Goal: Task Accomplishment & Management: Use online tool/utility

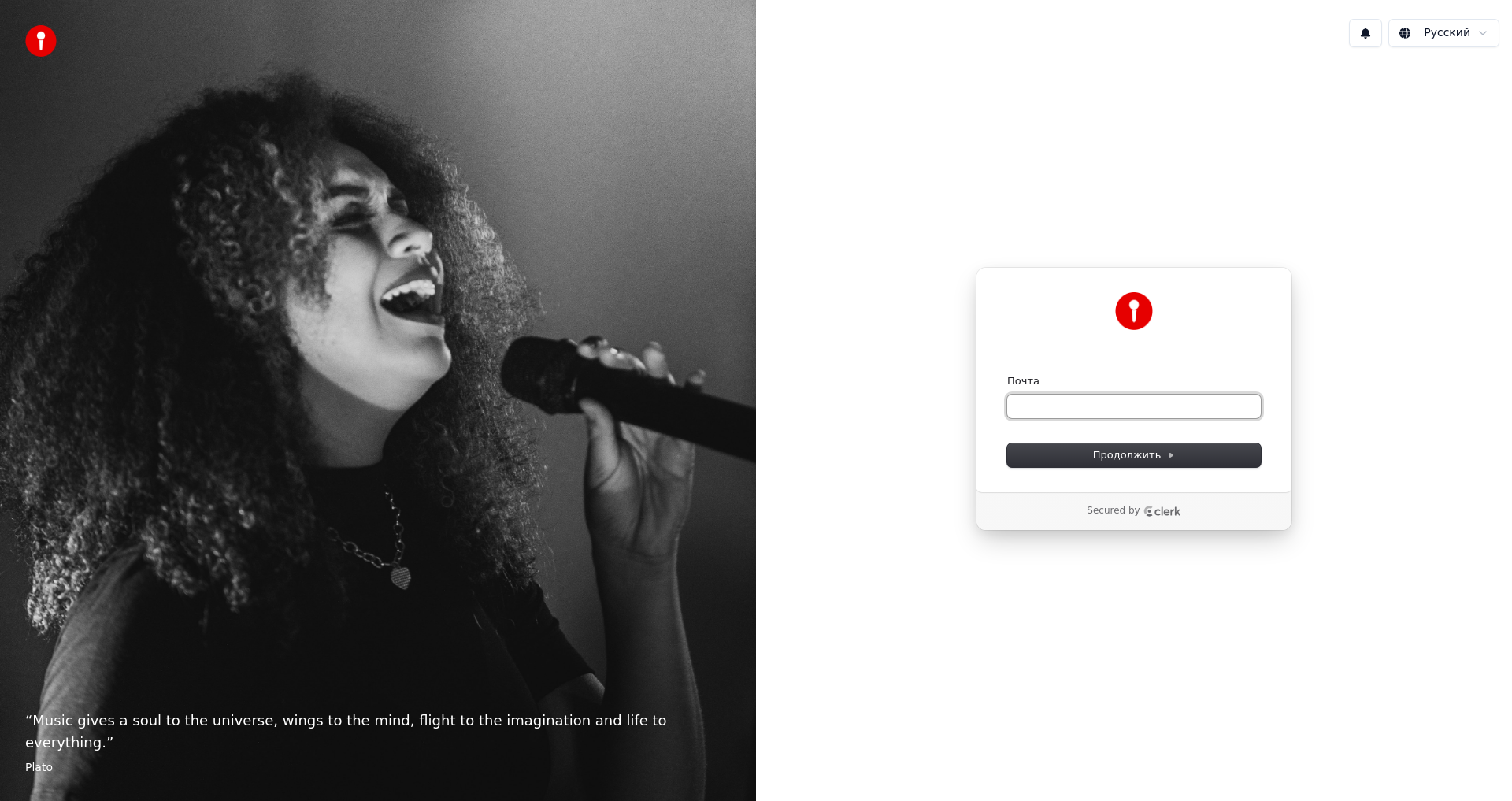
click at [1186, 409] on input "Почта" at bounding box center [1134, 407] width 254 height 24
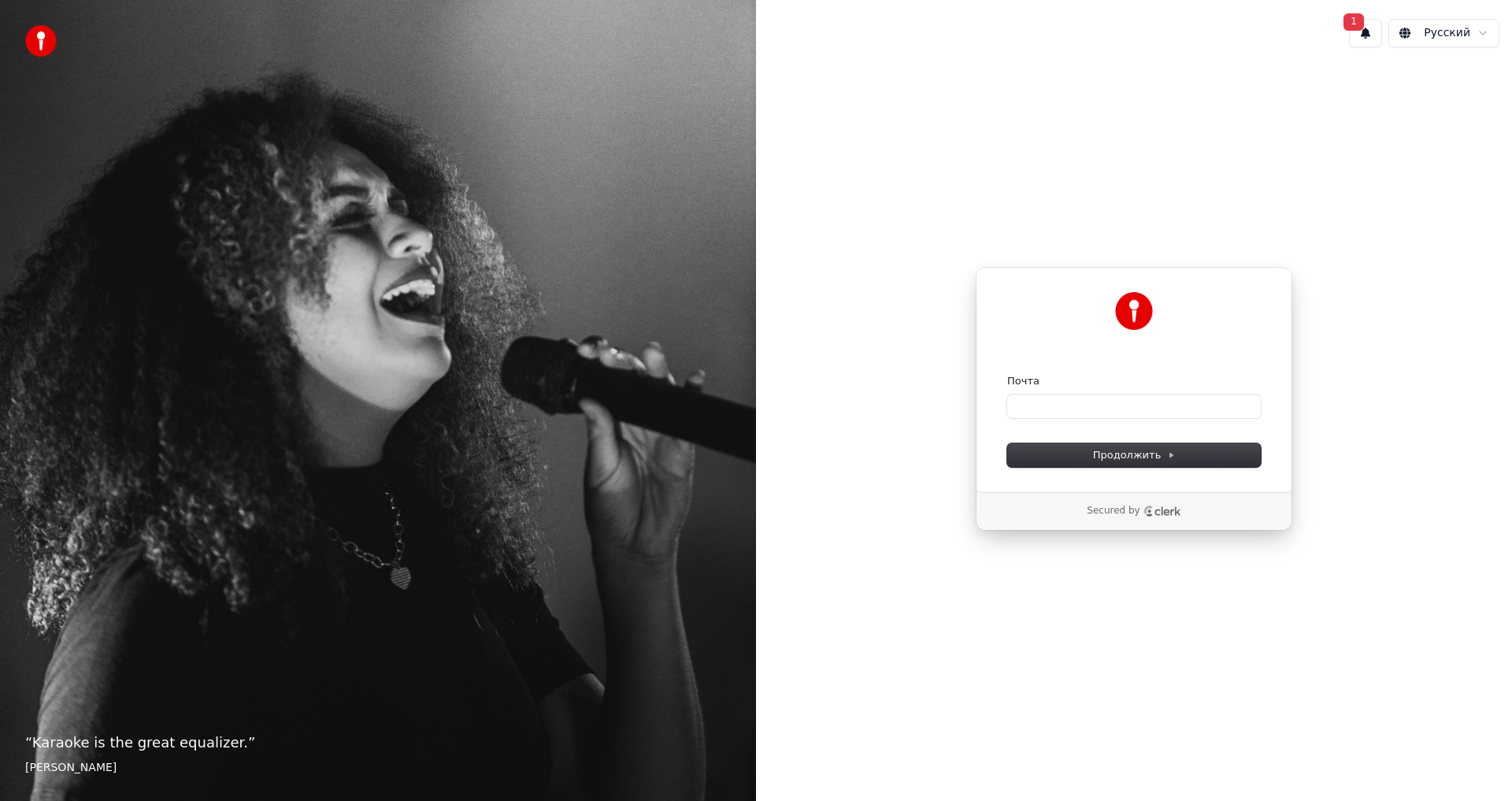
click at [1364, 30] on span "1" at bounding box center [1354, 22] width 21 height 18
click at [1478, 88] on button "Обновить" at bounding box center [1470, 82] width 82 height 28
click at [1142, 390] on div "Почта" at bounding box center [1134, 396] width 254 height 44
click at [1143, 405] on input "Почта" at bounding box center [1134, 407] width 254 height 24
click at [1235, 452] on button "Продолжить" at bounding box center [1134, 455] width 254 height 24
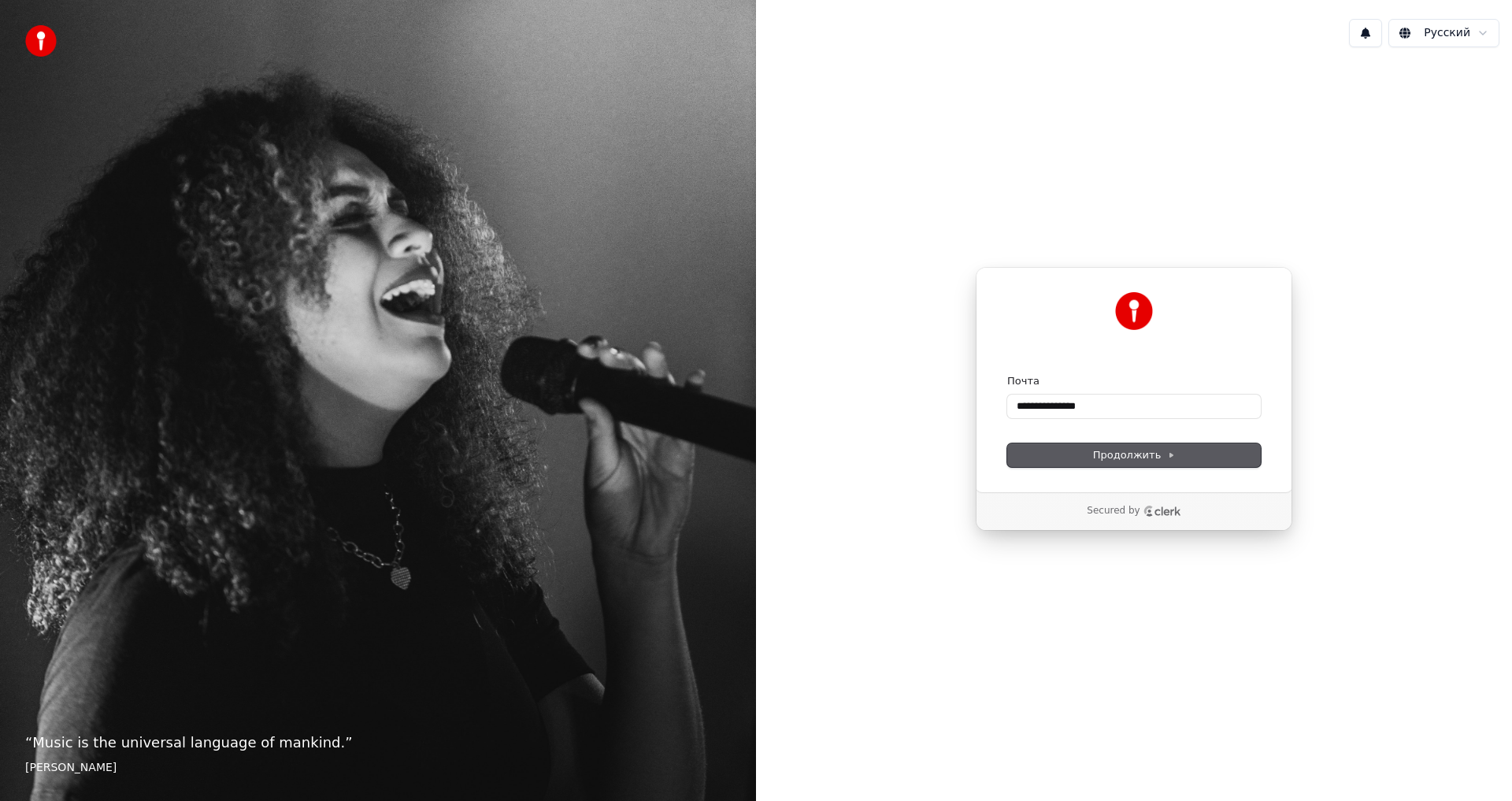
type input "**********"
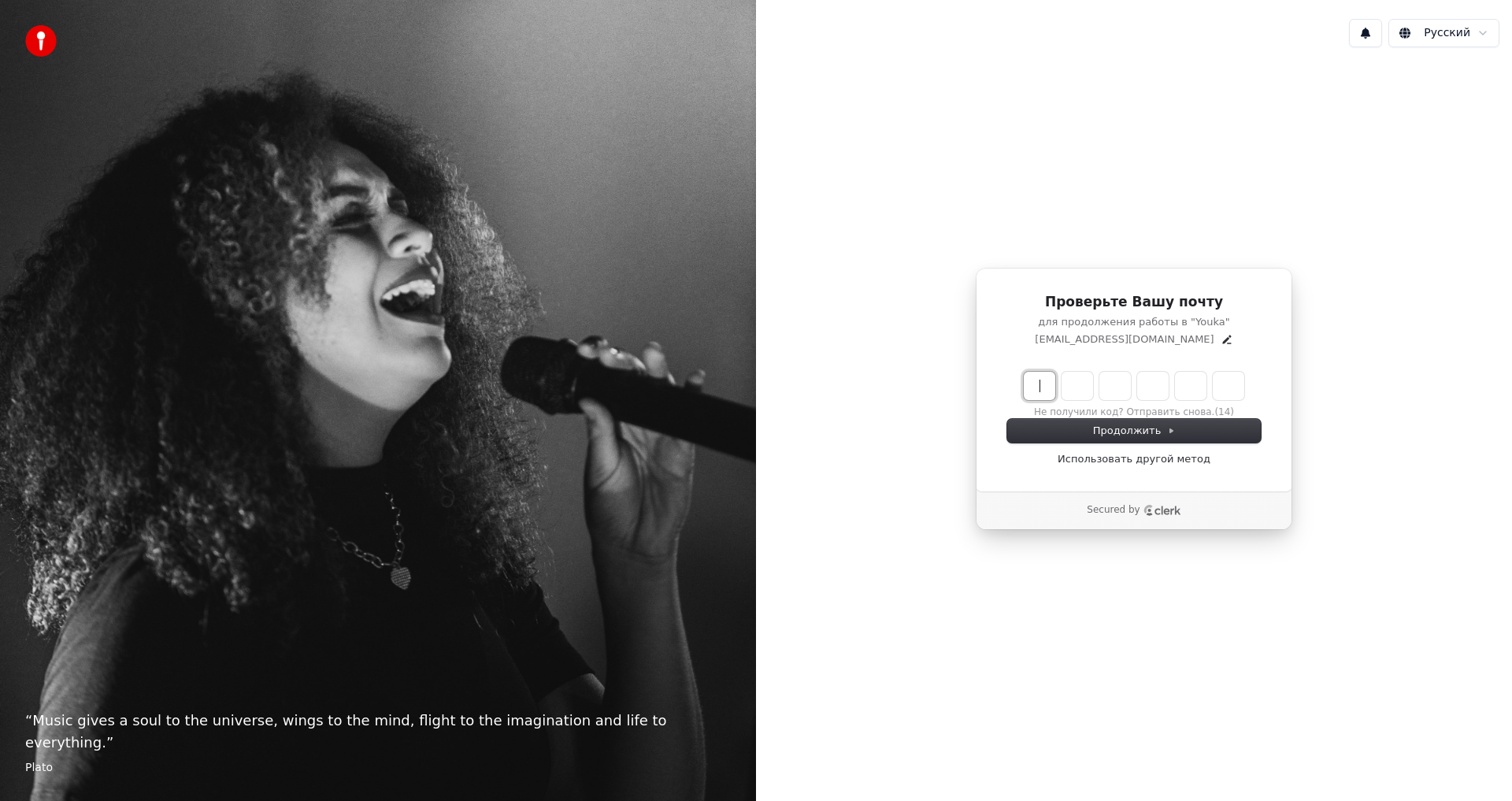
click at [1028, 386] on input "Enter verification code" at bounding box center [1150, 386] width 252 height 28
paste input "******"
type input "******"
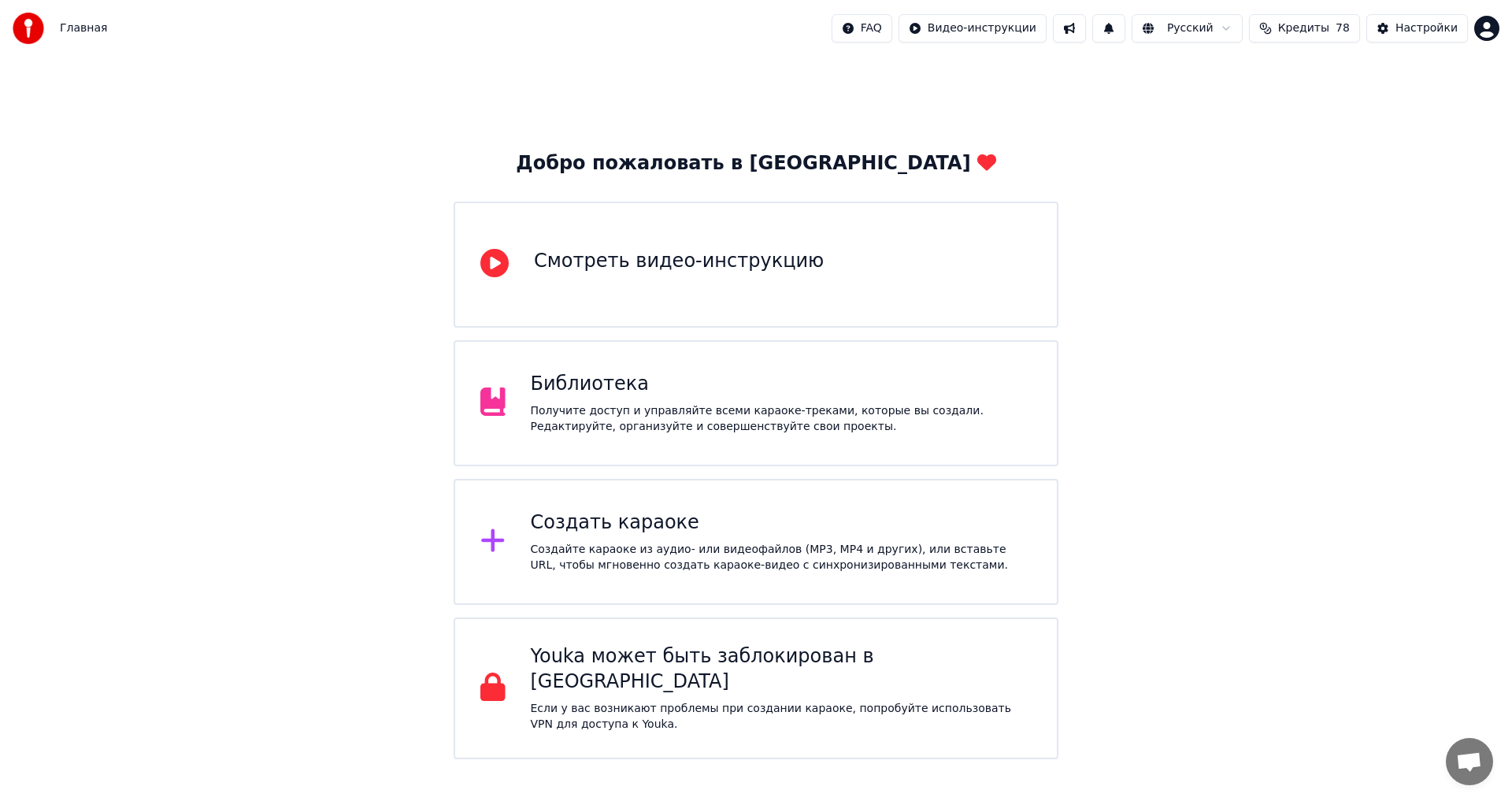
click at [635, 545] on div "Создайте караоке из аудио- или видеофайлов (MP3, MP4 и других), или вставьте UR…" at bounding box center [782, 557] width 502 height 31
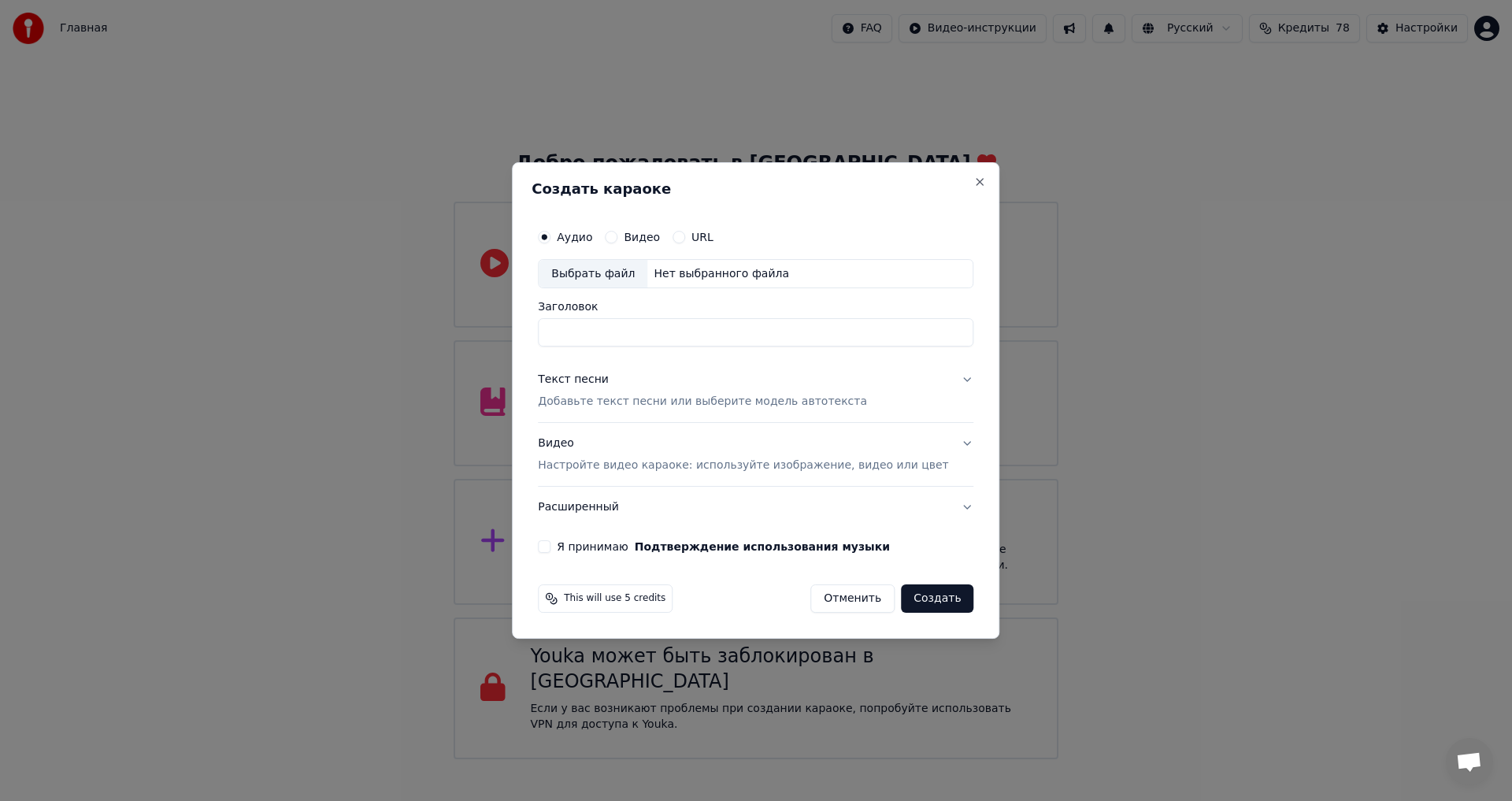
click at [692, 275] on div "Нет выбранного файла" at bounding box center [721, 274] width 148 height 16
drag, startPoint x: 793, startPoint y: 332, endPoint x: 433, endPoint y: 330, distance: 360.0
click at [433, 330] on body "Главная FAQ Видео-инструкции Русский Кредиты 78 Настройки Добро пожаловать в Yo…" at bounding box center [756, 379] width 1512 height 759
type input "*****"
click at [741, 403] on p "Добавьте текст песни или выберите модель автотекста" at bounding box center [702, 403] width 330 height 16
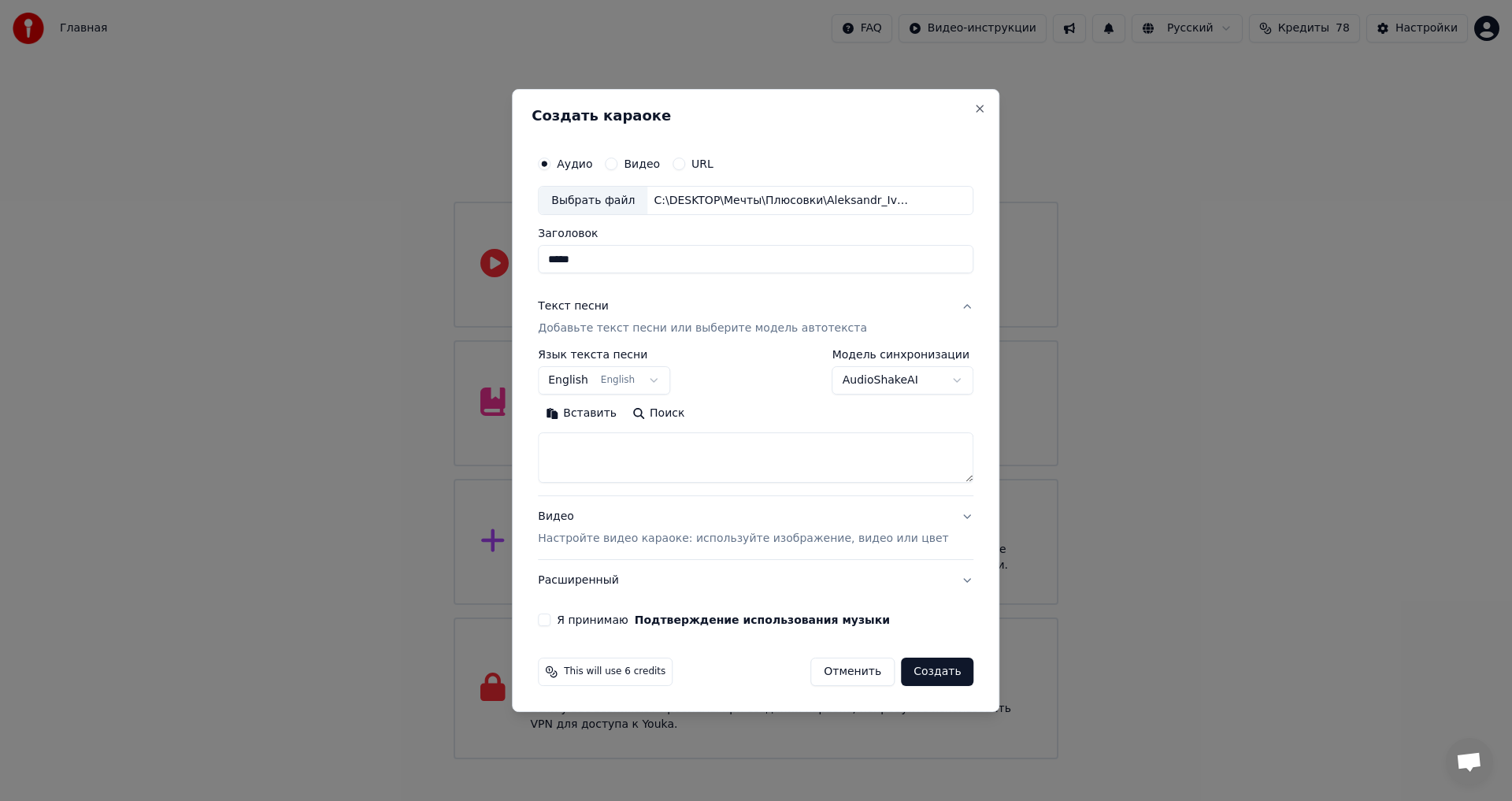
click at [643, 378] on button "English English" at bounding box center [603, 381] width 132 height 28
select select "**"
drag, startPoint x: 607, startPoint y: 431, endPoint x: 609, endPoint y: 439, distance: 8.2
click at [609, 439] on div "Вставить Поиск" at bounding box center [755, 443] width 435 height 82
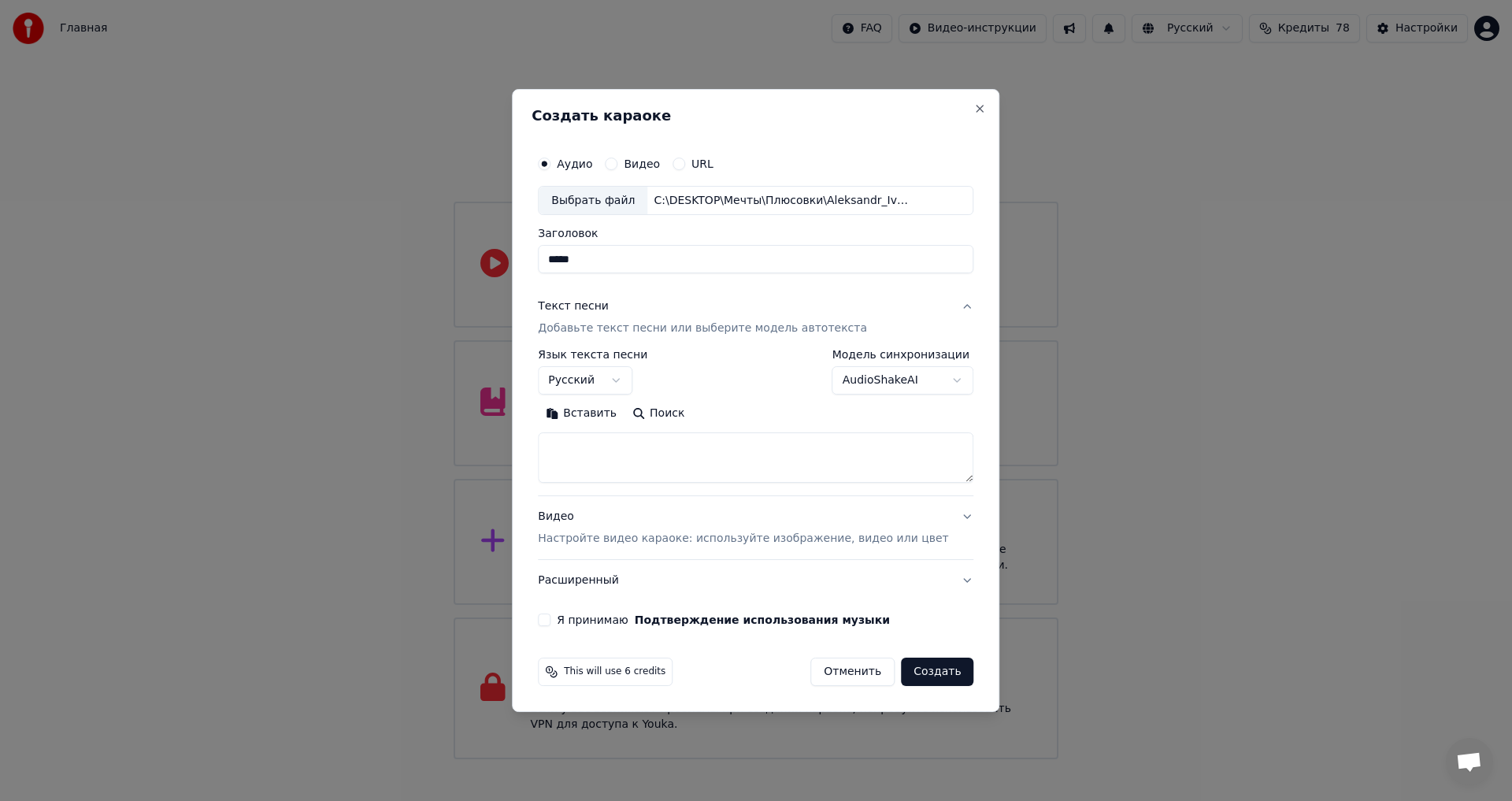
click at [609, 440] on textarea at bounding box center [755, 458] width 435 height 50
paste textarea "**********"
type textarea "**********"
click at [550, 619] on button "Я принимаю Подтверждение использования музыки" at bounding box center [544, 620] width 13 height 13
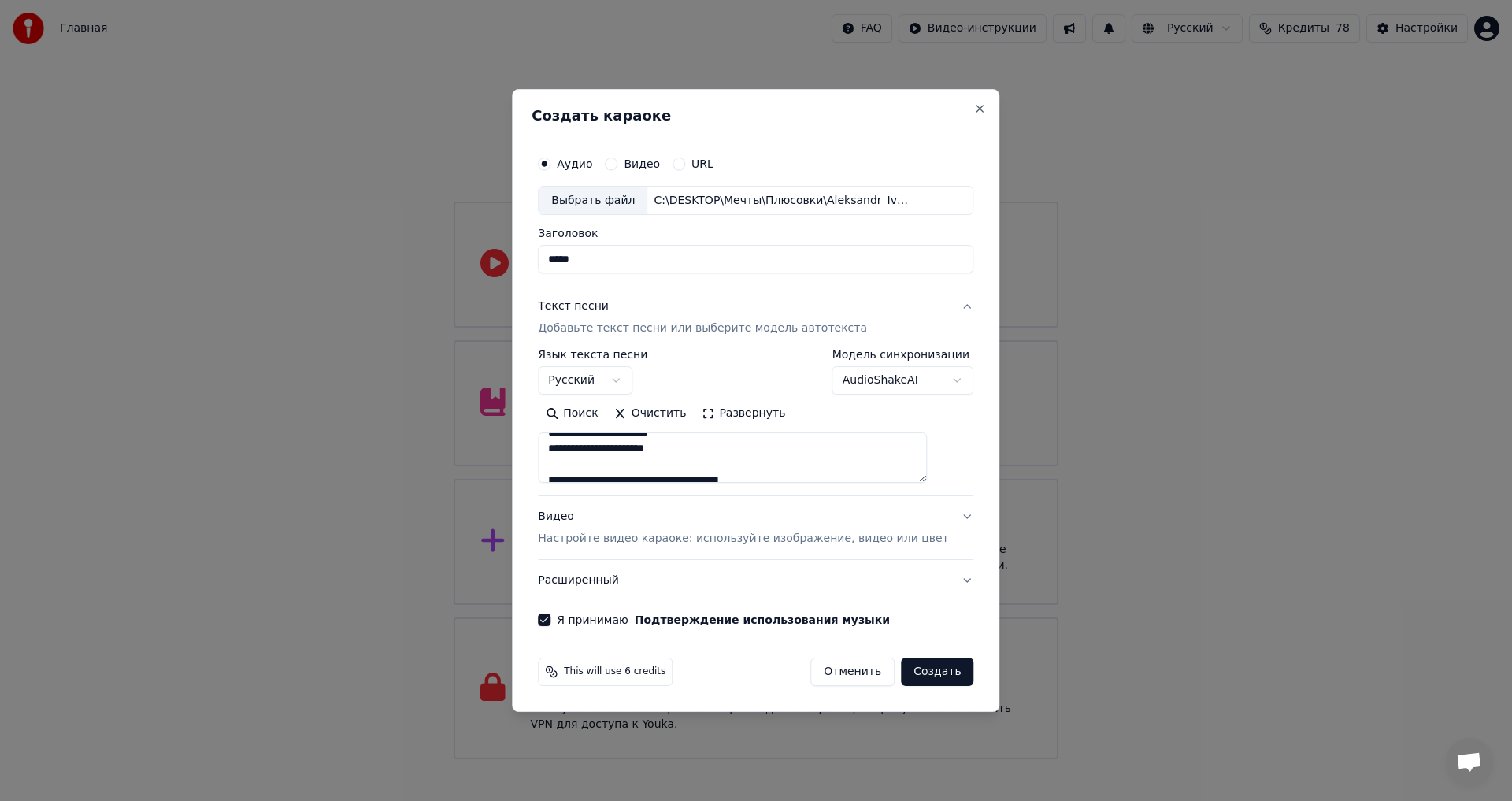
scroll to position [0, 0]
click at [922, 667] on button "Создать" at bounding box center [937, 671] width 73 height 28
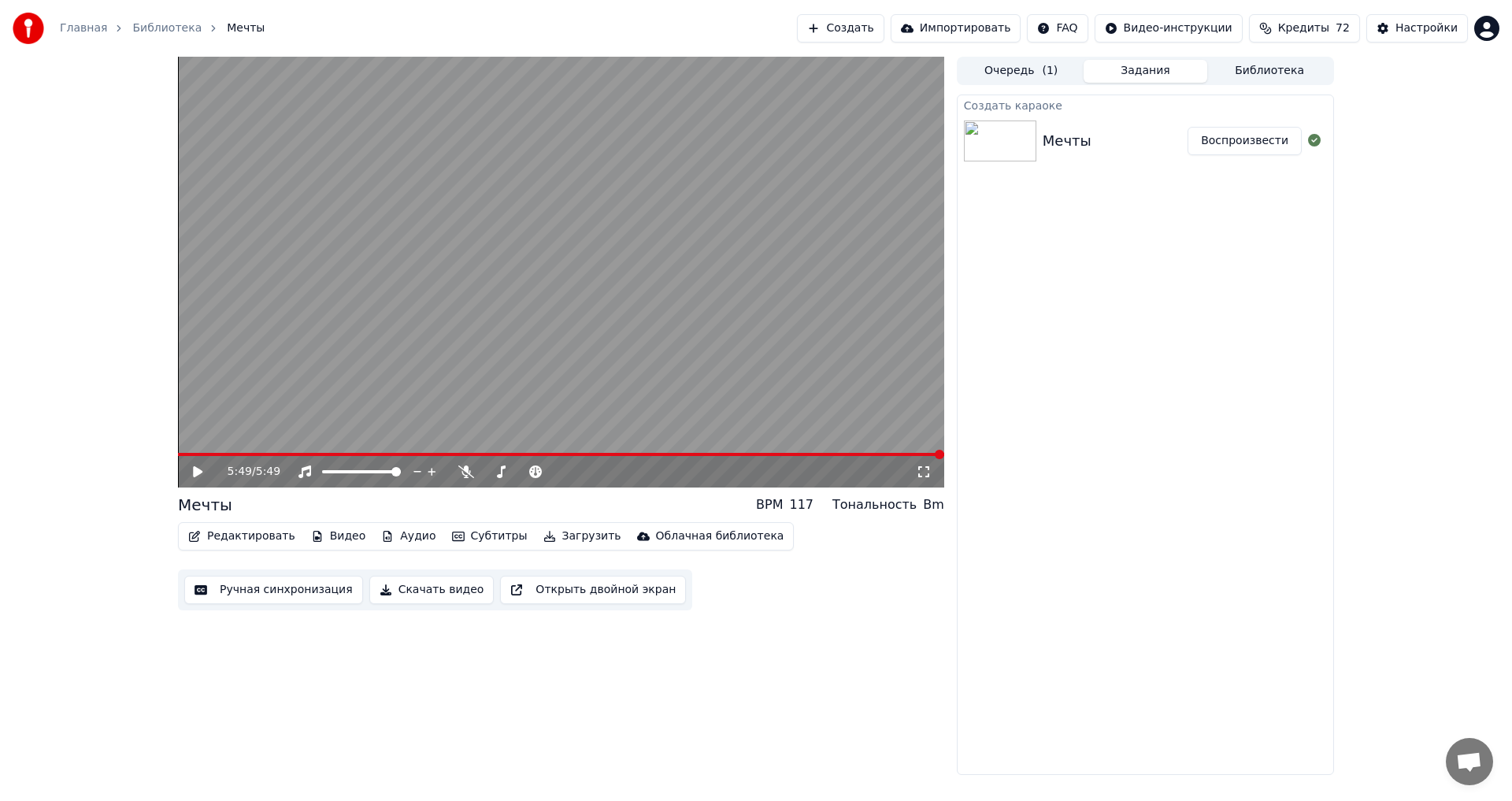
click at [193, 476] on icon at bounding box center [209, 472] width 37 height 13
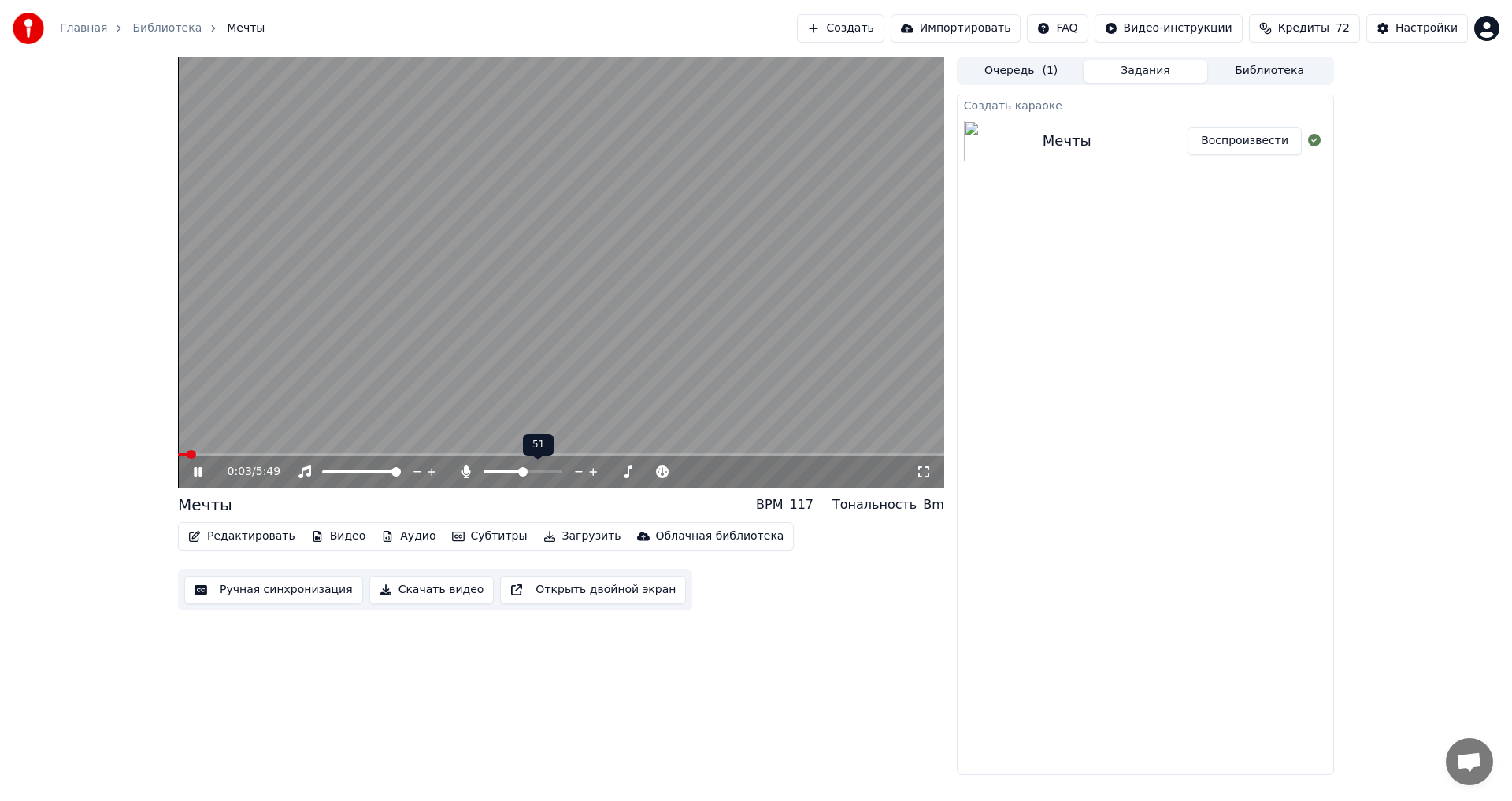
click at [524, 473] on span at bounding box center [523, 472] width 10 height 10
click at [279, 457] on div "0:05 / 5:49" at bounding box center [561, 471] width 766 height 31
click at [280, 455] on span at bounding box center [561, 455] width 766 height 3
click at [522, 477] on span at bounding box center [522, 472] width 10 height 10
click at [367, 455] on span at bounding box center [561, 455] width 766 height 3
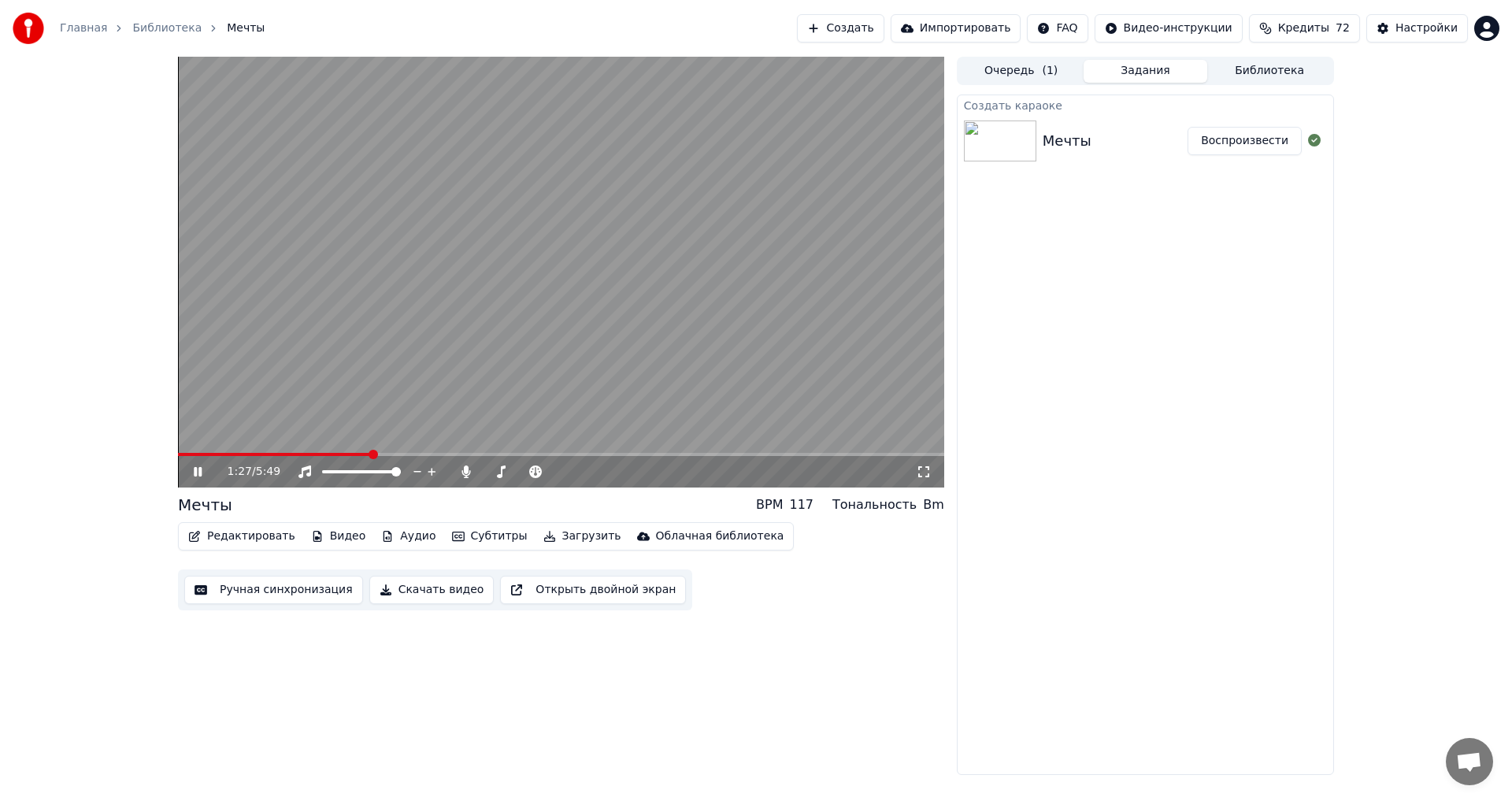
click at [325, 455] on span at bounding box center [274, 455] width 193 height 3
click at [496, 455] on span at bounding box center [561, 455] width 766 height 3
click at [564, 453] on span at bounding box center [561, 455] width 766 height 3
click at [638, 453] on span at bounding box center [561, 455] width 766 height 3
click at [609, 453] on span at bounding box center [394, 455] width 432 height 3
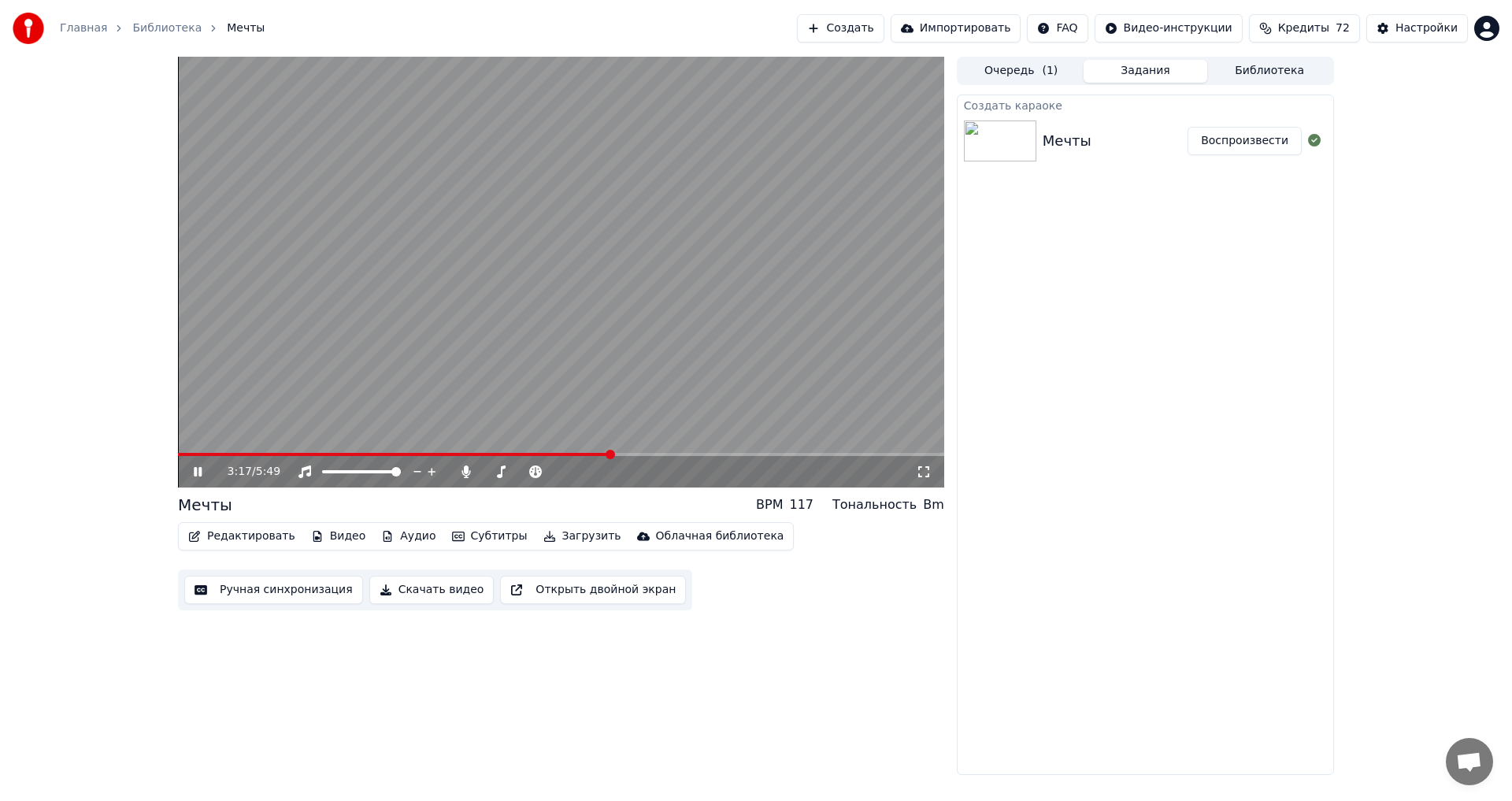
click at [592, 454] on span at bounding box center [394, 455] width 433 height 3
click at [630, 452] on video at bounding box center [561, 272] width 766 height 431
click at [630, 456] on span at bounding box center [561, 455] width 766 height 3
click at [424, 433] on video at bounding box center [561, 272] width 766 height 431
click at [643, 455] on span at bounding box center [561, 455] width 766 height 3
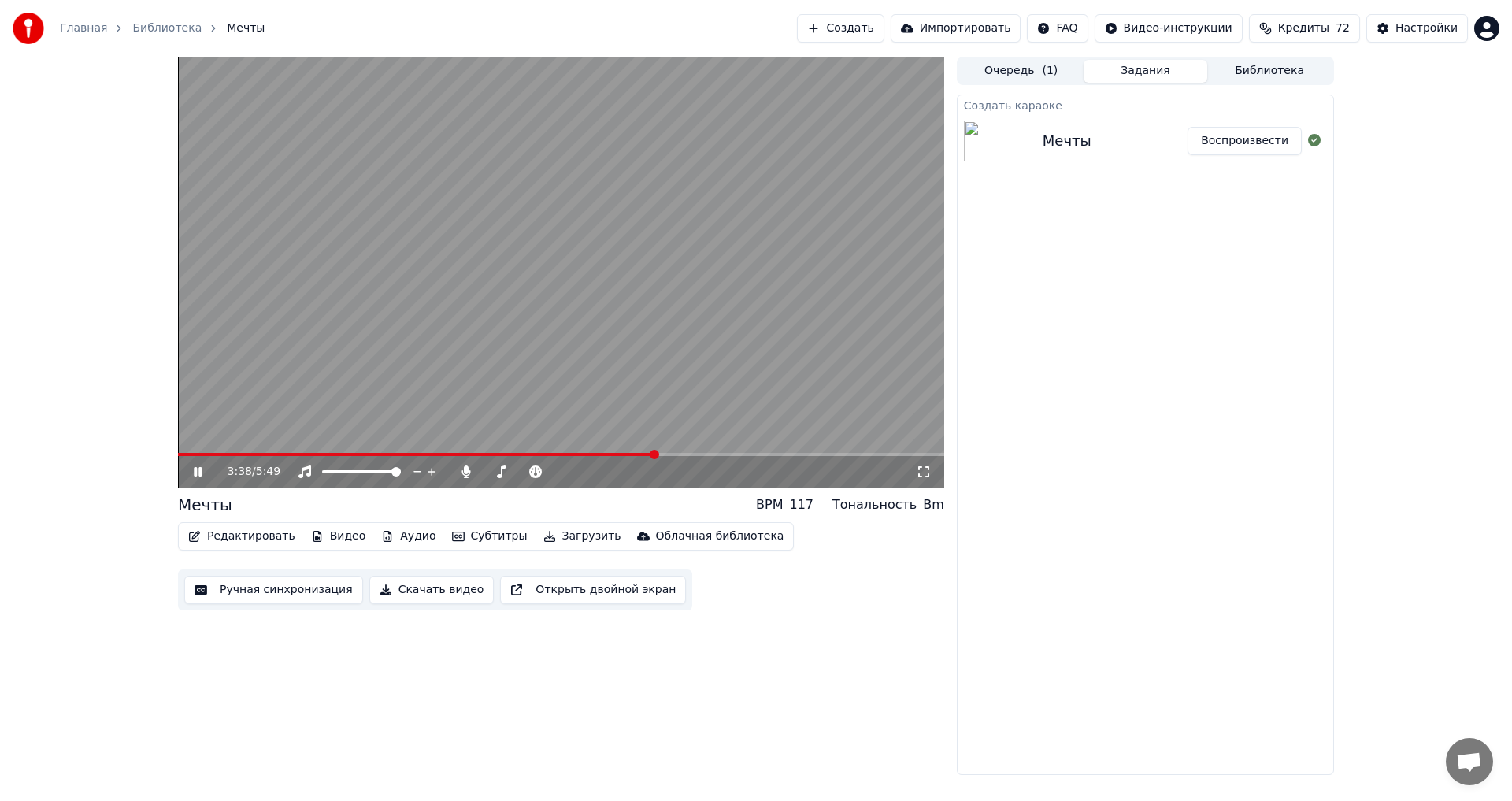
click at [655, 455] on span at bounding box center [561, 455] width 766 height 3
click at [674, 455] on span at bounding box center [561, 455] width 766 height 3
click at [808, 456] on span at bounding box center [561, 455] width 766 height 3
click at [836, 455] on span at bounding box center [561, 455] width 766 height 3
click at [852, 452] on video at bounding box center [561, 272] width 766 height 431
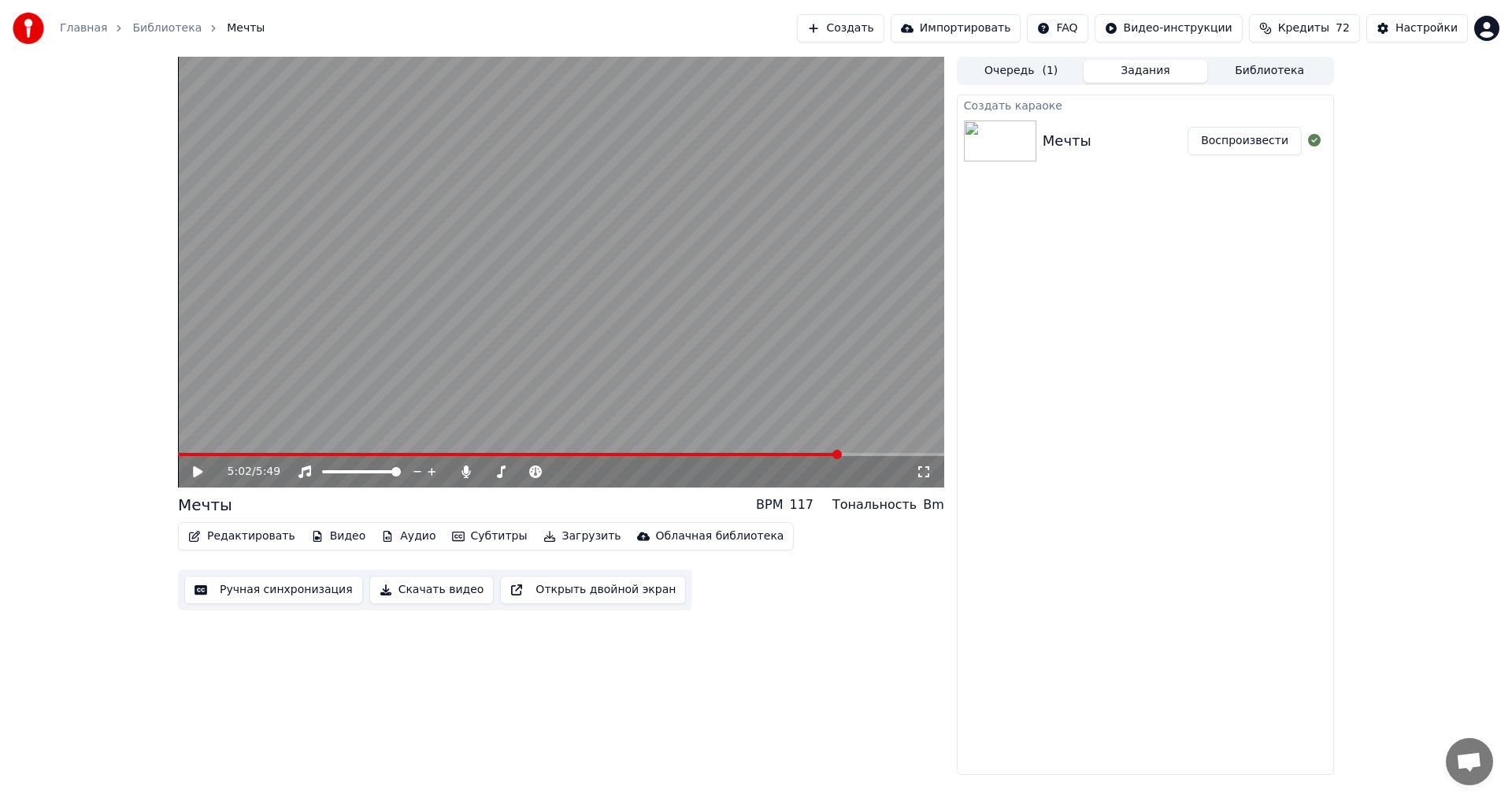
click at [853, 452] on video at bounding box center [561, 272] width 766 height 431
click at [854, 455] on span at bounding box center [561, 455] width 766 height 3
click at [566, 538] on button "Загрузить" at bounding box center [582, 537] width 90 height 22
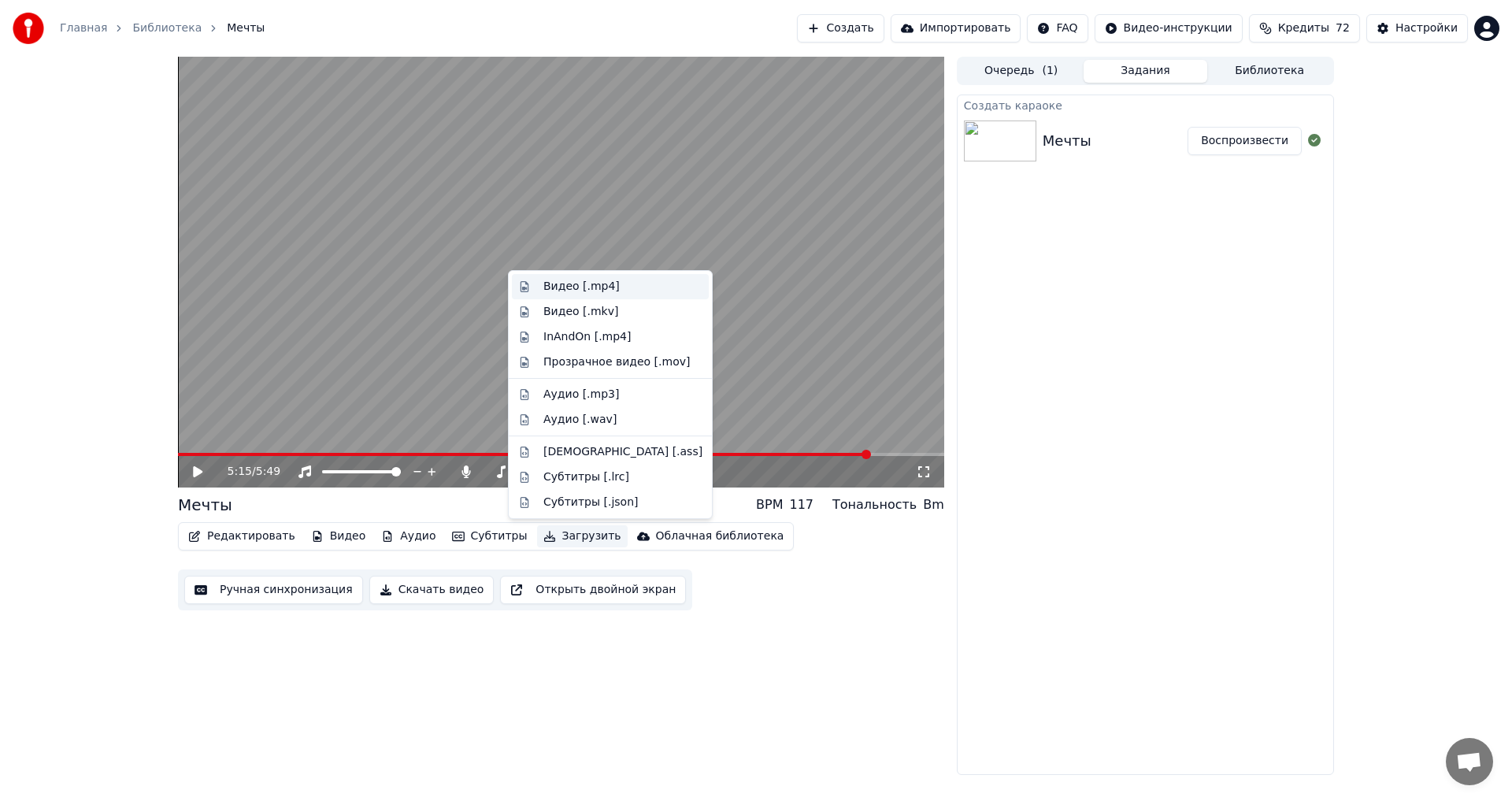
click at [584, 292] on div "Видео [.mp4]" at bounding box center [581, 287] width 76 height 16
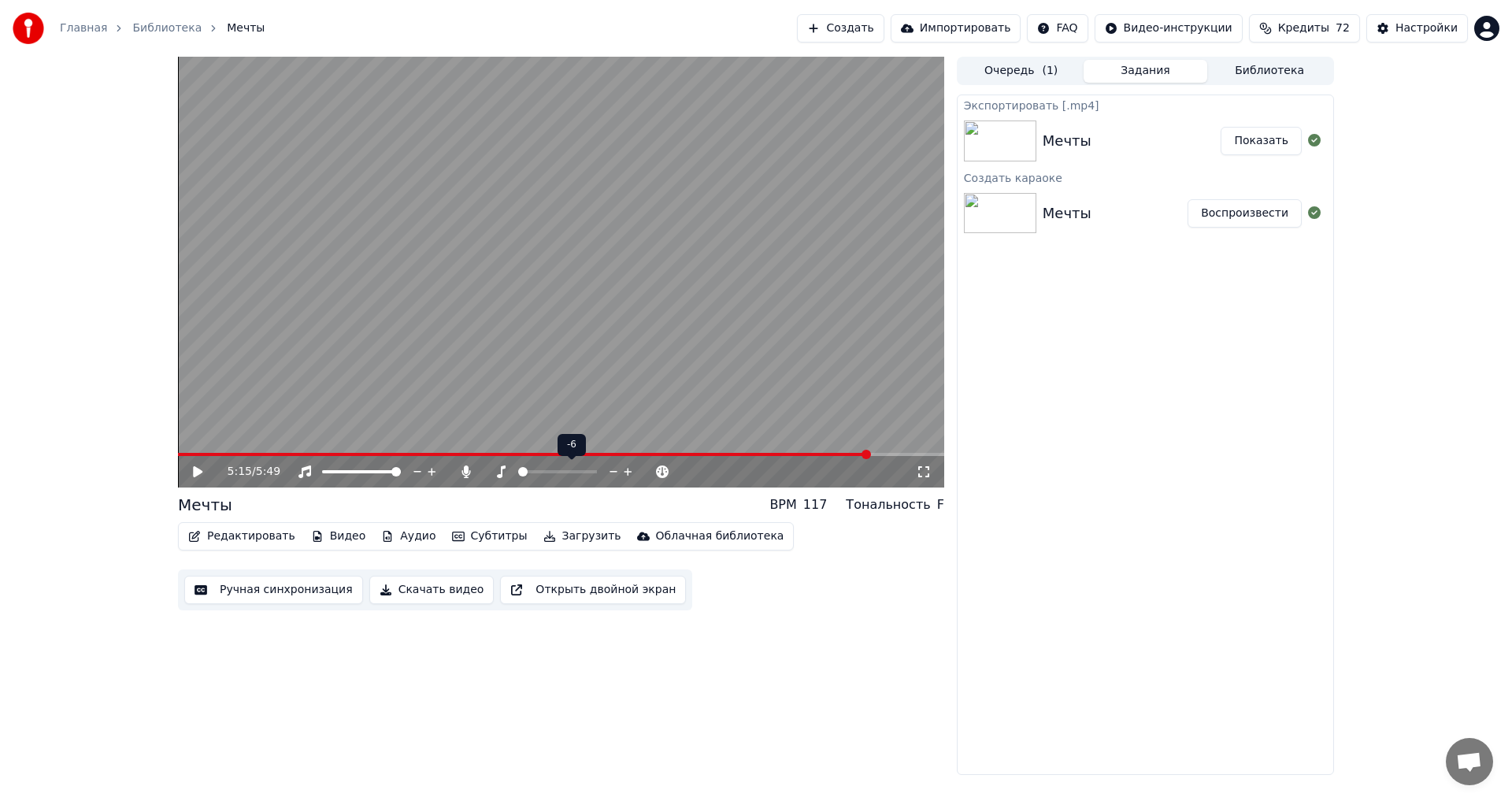
click at [518, 467] on span at bounding box center [523, 472] width 10 height 10
click at [483, 473] on span at bounding box center [488, 472] width 10 height 10
click at [559, 477] on span at bounding box center [558, 472] width 10 height 10
click at [553, 539] on button "Загрузить" at bounding box center [582, 537] width 90 height 22
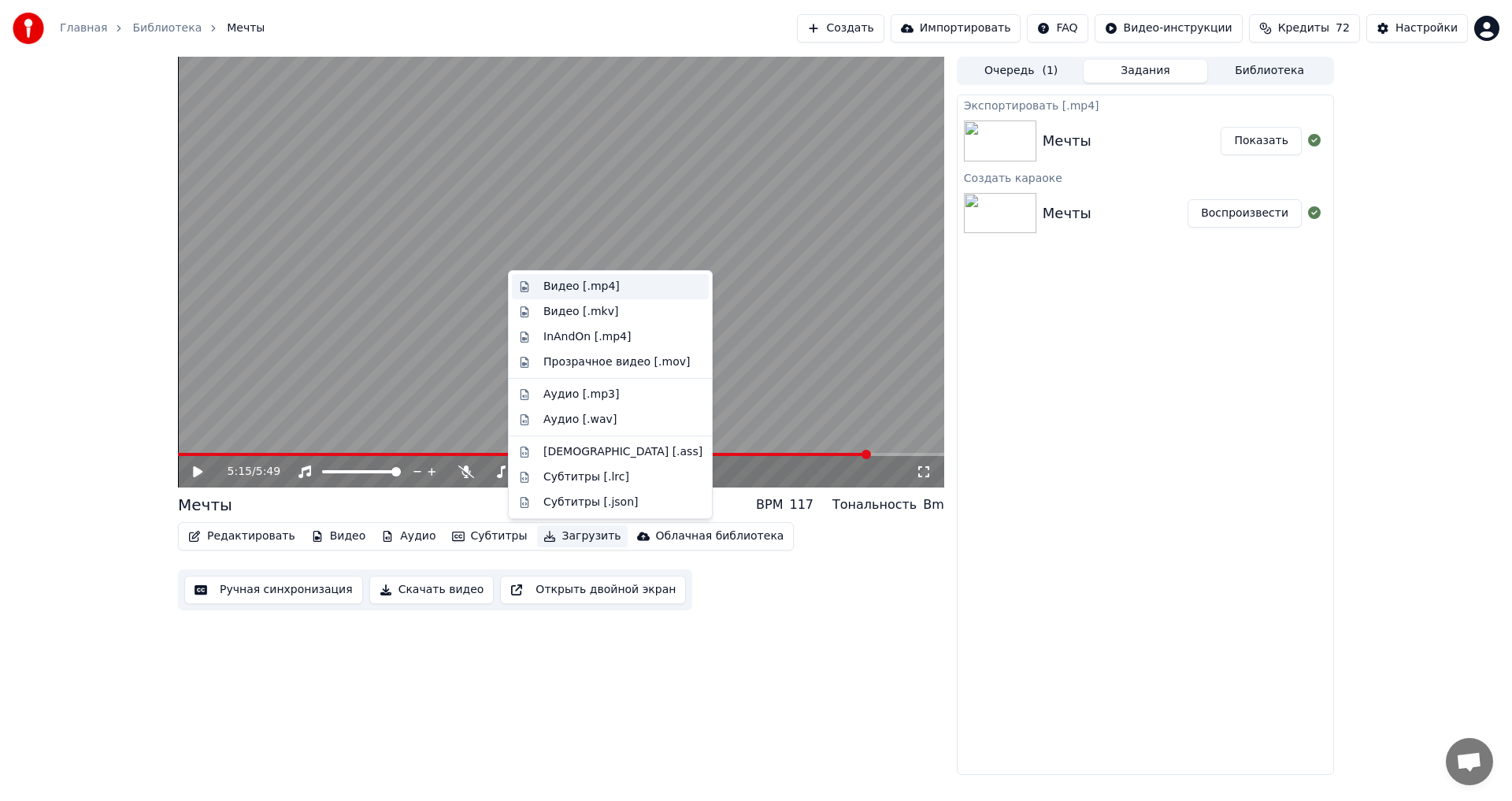
click at [612, 286] on div "Видео [.mp4]" at bounding box center [622, 287] width 159 height 16
